Goal: Task Accomplishment & Management: Manage account settings

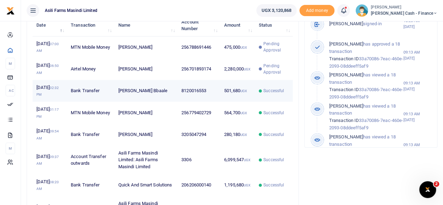
scroll to position [245, 0]
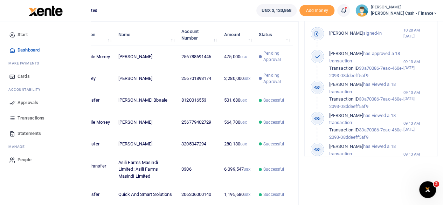
click at [24, 101] on span "Approvals" at bounding box center [28, 102] width 21 height 7
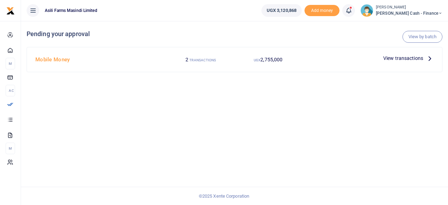
click at [427, 57] on icon at bounding box center [430, 58] width 8 height 8
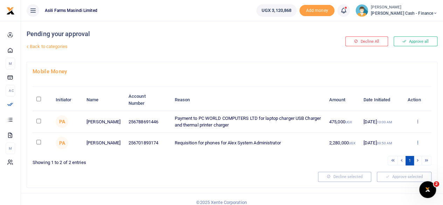
click at [417, 144] on icon at bounding box center [417, 142] width 5 height 5
click at [385, 182] on link "Details" at bounding box center [391, 186] width 55 height 10
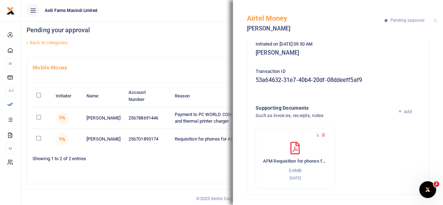
scroll to position [6, 0]
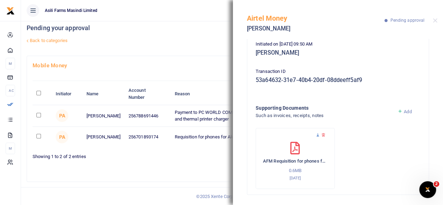
click at [319, 135] on icon at bounding box center [318, 135] width 5 height 5
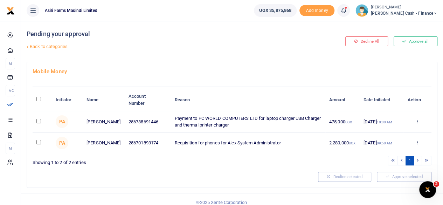
click at [40, 143] on input "checkbox" at bounding box center [38, 142] width 5 height 5
checkbox input "true"
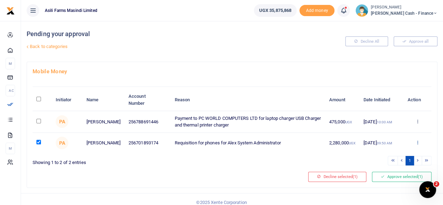
click at [417, 143] on icon at bounding box center [417, 142] width 5 height 5
click at [392, 169] on link "Decline" at bounding box center [391, 170] width 55 height 10
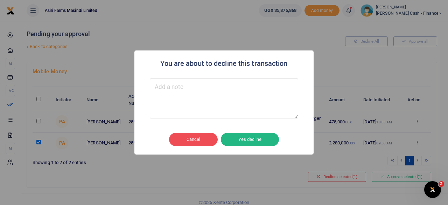
click at [175, 91] on textarea "Type your message here" at bounding box center [224, 98] width 149 height 40
type textarea "Change the Memo"
click at [256, 137] on button "Yes decline" at bounding box center [250, 139] width 58 height 13
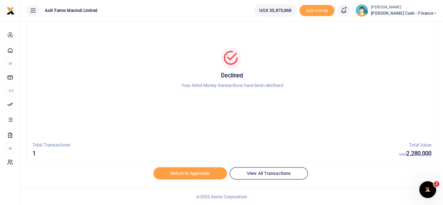
scroll to position [36, 0]
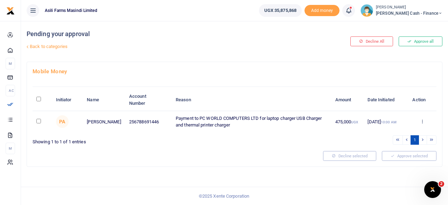
click at [425, 117] on td "Approve Decline Details" at bounding box center [423, 121] width 28 height 21
click at [425, 119] on icon at bounding box center [422, 121] width 5 height 5
click at [396, 163] on link "Details" at bounding box center [397, 164] width 55 height 10
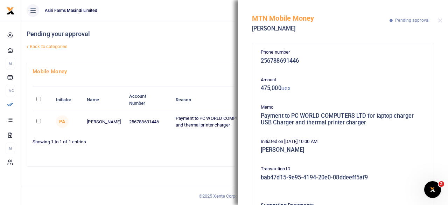
scroll to position [97, 0]
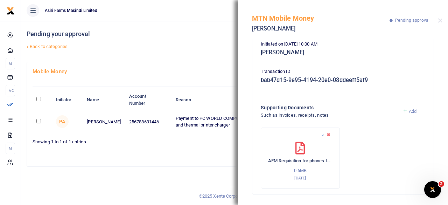
click at [323, 133] on icon at bounding box center [323, 134] width 5 height 5
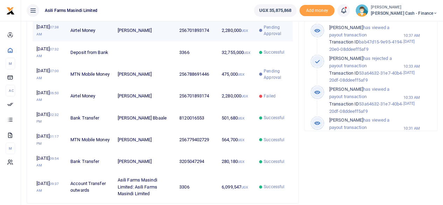
scroll to position [280, 0]
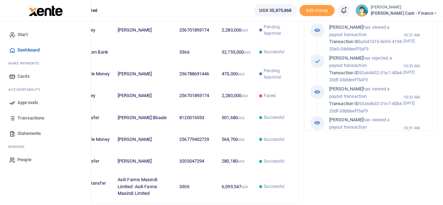
click at [22, 100] on span "Approvals" at bounding box center [28, 102] width 21 height 7
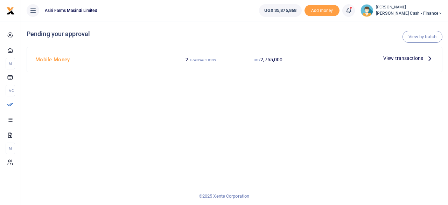
click at [433, 56] on icon at bounding box center [430, 58] width 8 height 8
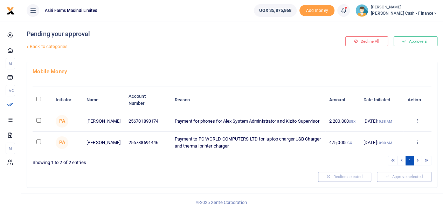
click at [36, 98] on input "\a \a : activate to sort column descending" at bounding box center [38, 99] width 5 height 5
checkbox input "true"
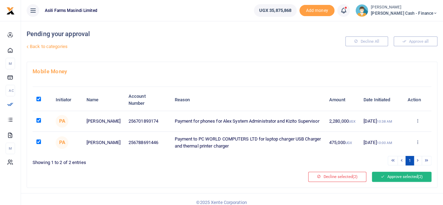
click at [405, 178] on button "Approve selected (2)" at bounding box center [402, 177] width 60 height 10
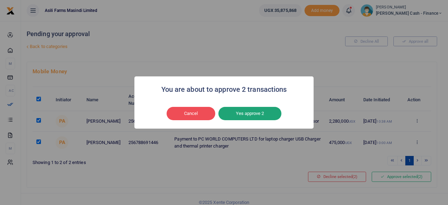
click at [266, 117] on button "Yes approve 2" at bounding box center [250, 113] width 63 height 13
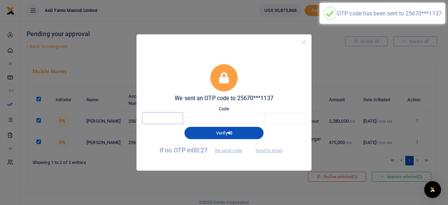
click at [156, 117] on input "text" at bounding box center [162, 118] width 41 height 12
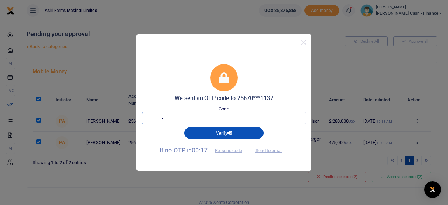
type input "2"
type input "6"
type input "9"
type input "0"
